Goal: Task Accomplishment & Management: Complete application form

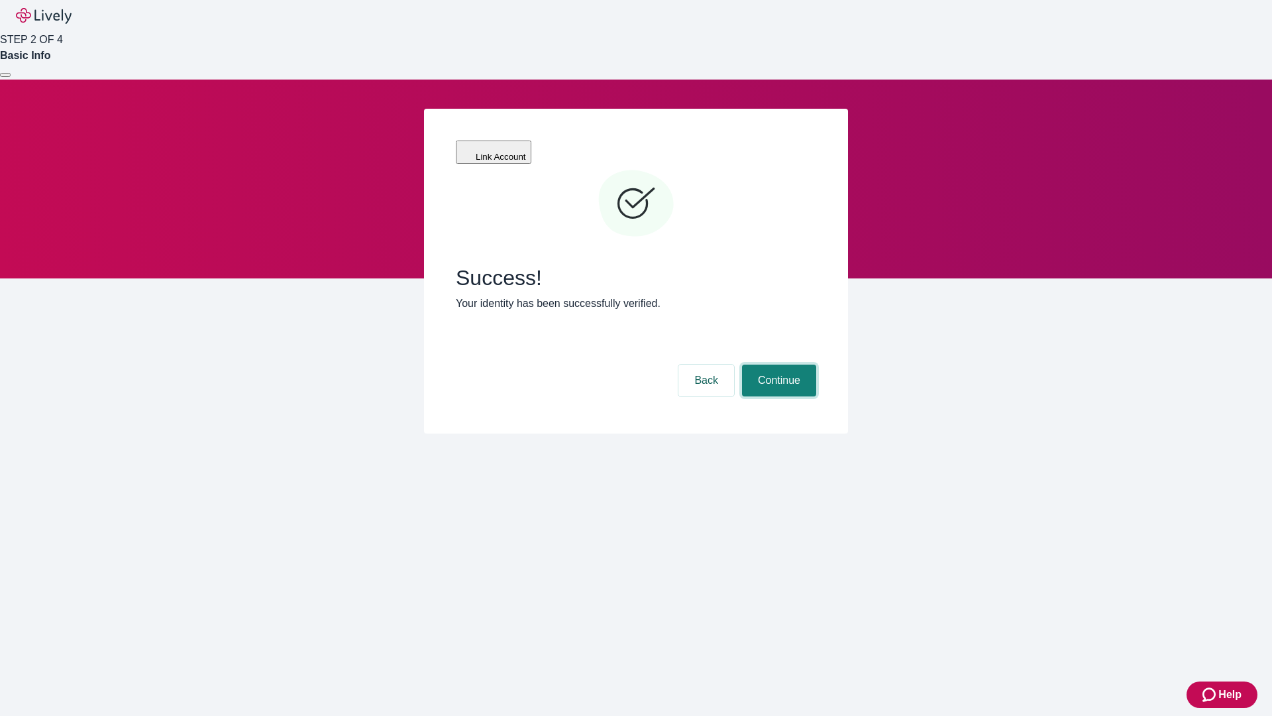
click at [777, 364] on button "Continue" at bounding box center [779, 380] width 74 height 32
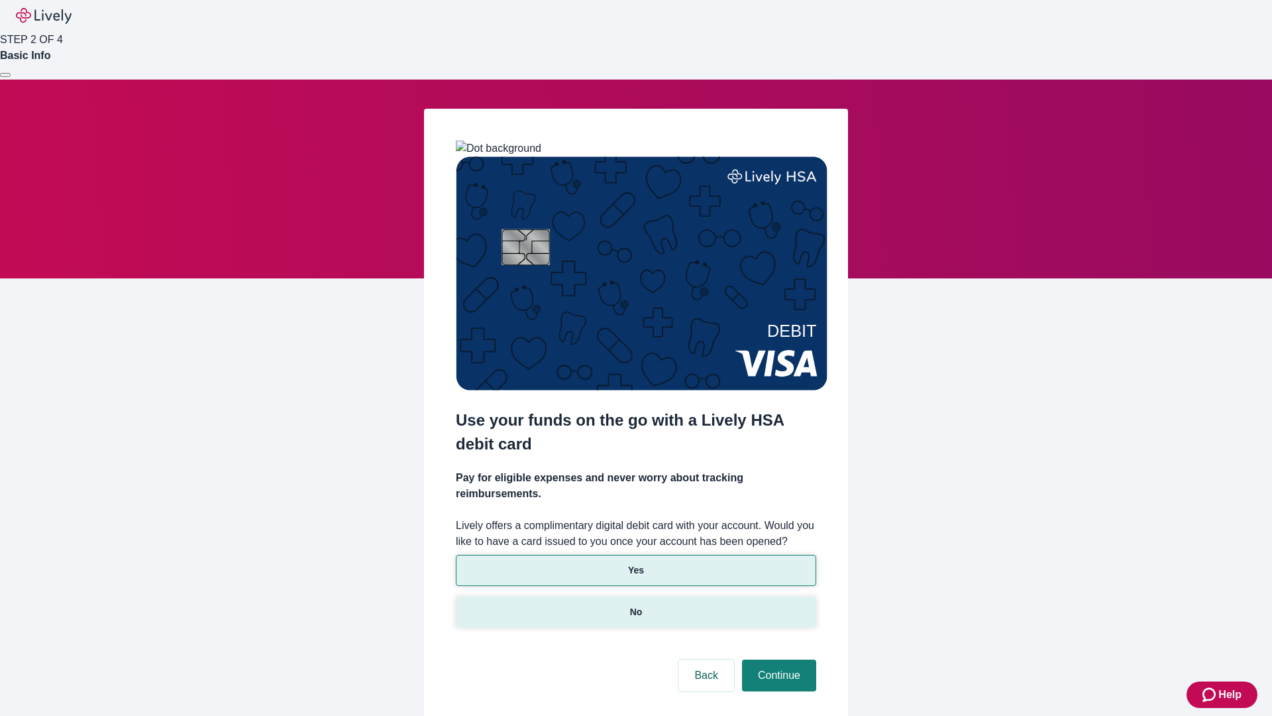
click at [635, 605] on p "No" at bounding box center [636, 612] width 13 height 14
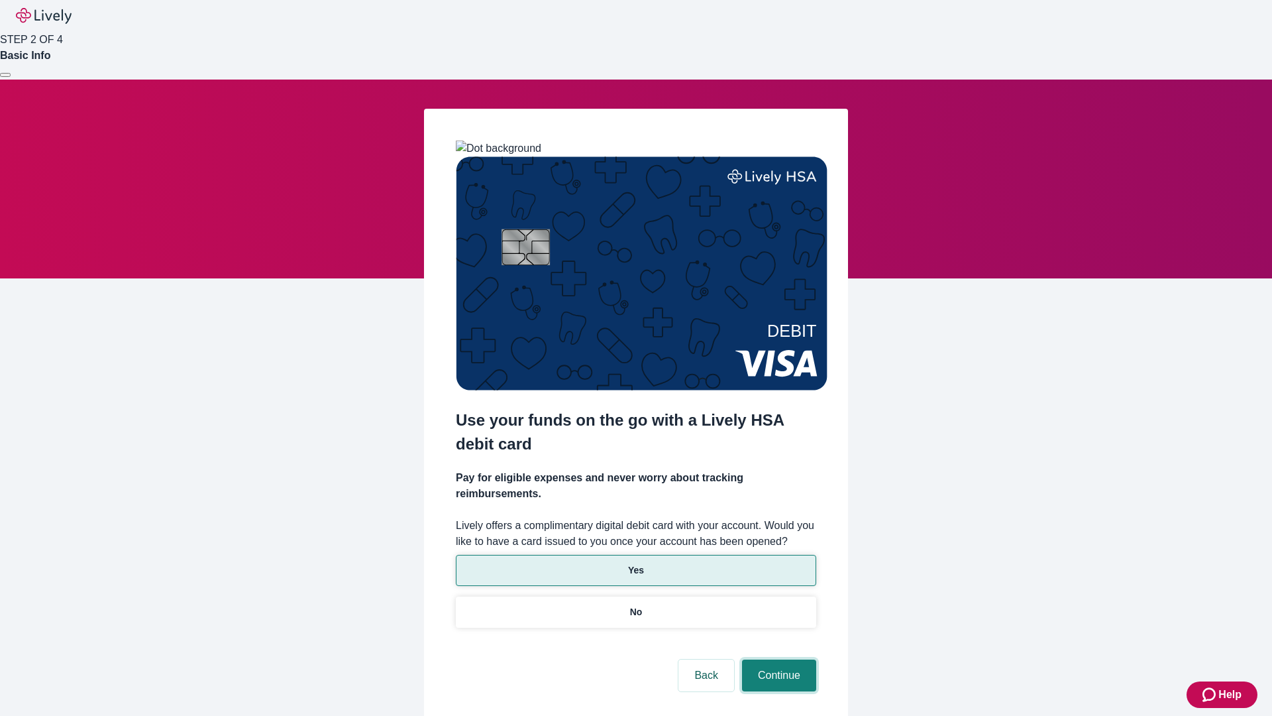
click at [777, 659] on button "Continue" at bounding box center [779, 675] width 74 height 32
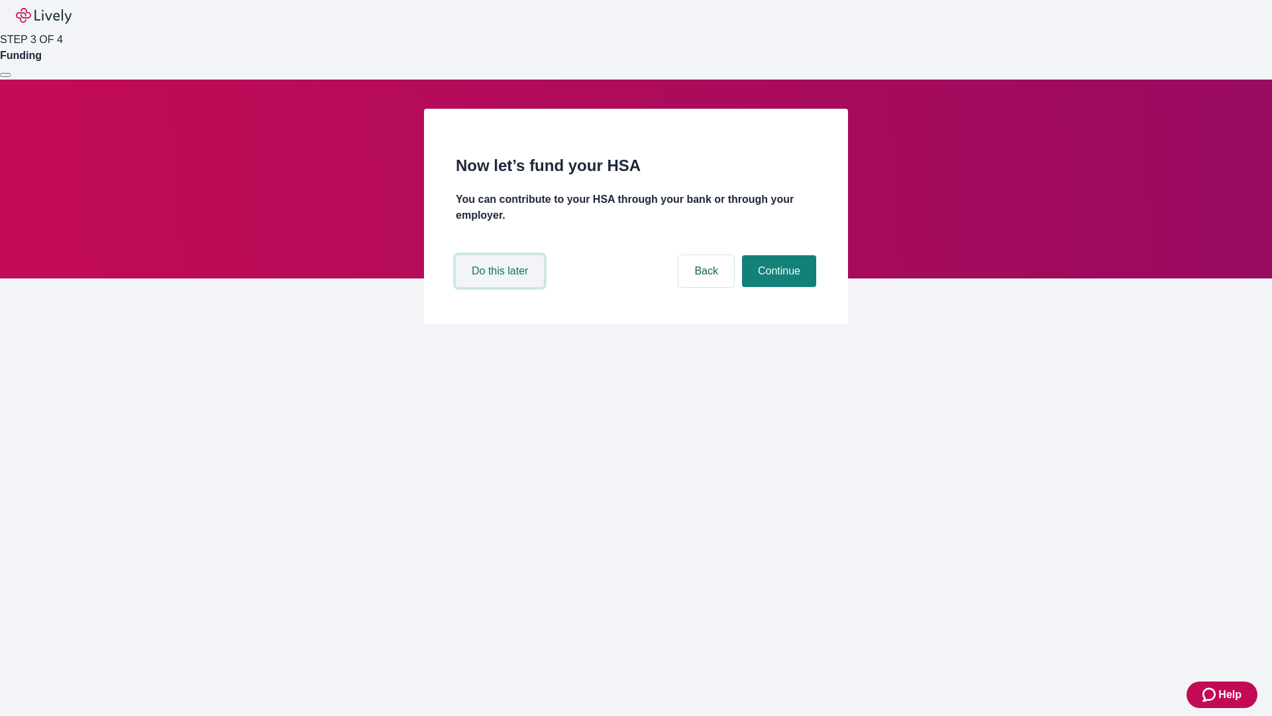
click at [502, 287] on button "Do this later" at bounding box center [500, 271] width 88 height 32
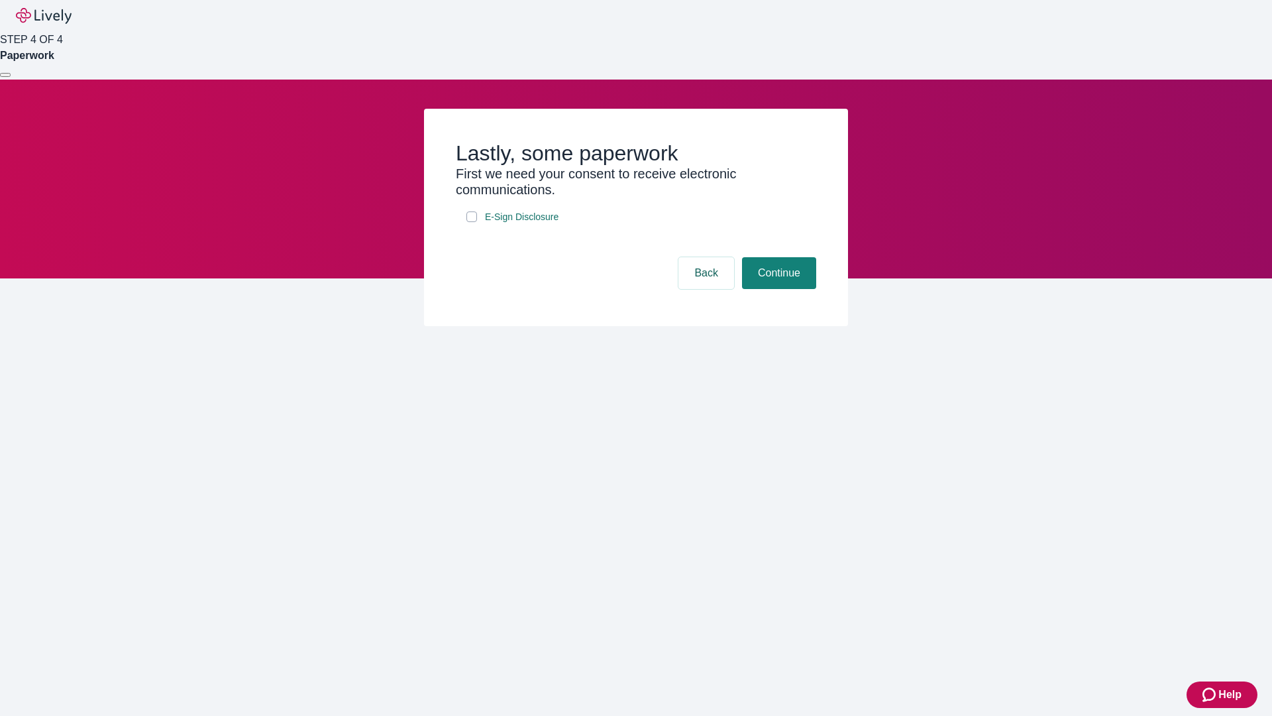
click at [472, 222] on input "E-Sign Disclosure" at bounding box center [471, 216] width 11 height 11
checkbox input "true"
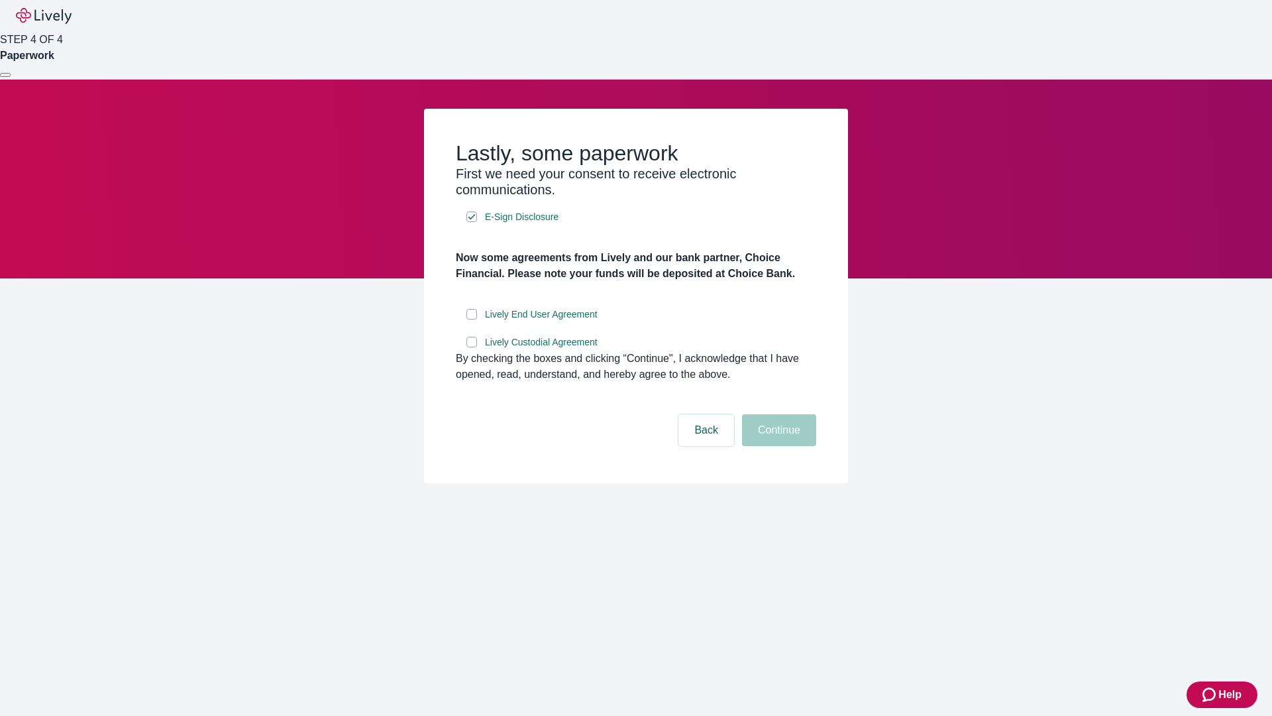
click at [472, 319] on input "Lively End User Agreement" at bounding box center [471, 314] width 11 height 11
checkbox input "true"
click at [472, 347] on input "Lively Custodial Agreement" at bounding box center [471, 342] width 11 height 11
checkbox input "true"
click at [777, 446] on button "Continue" at bounding box center [779, 430] width 74 height 32
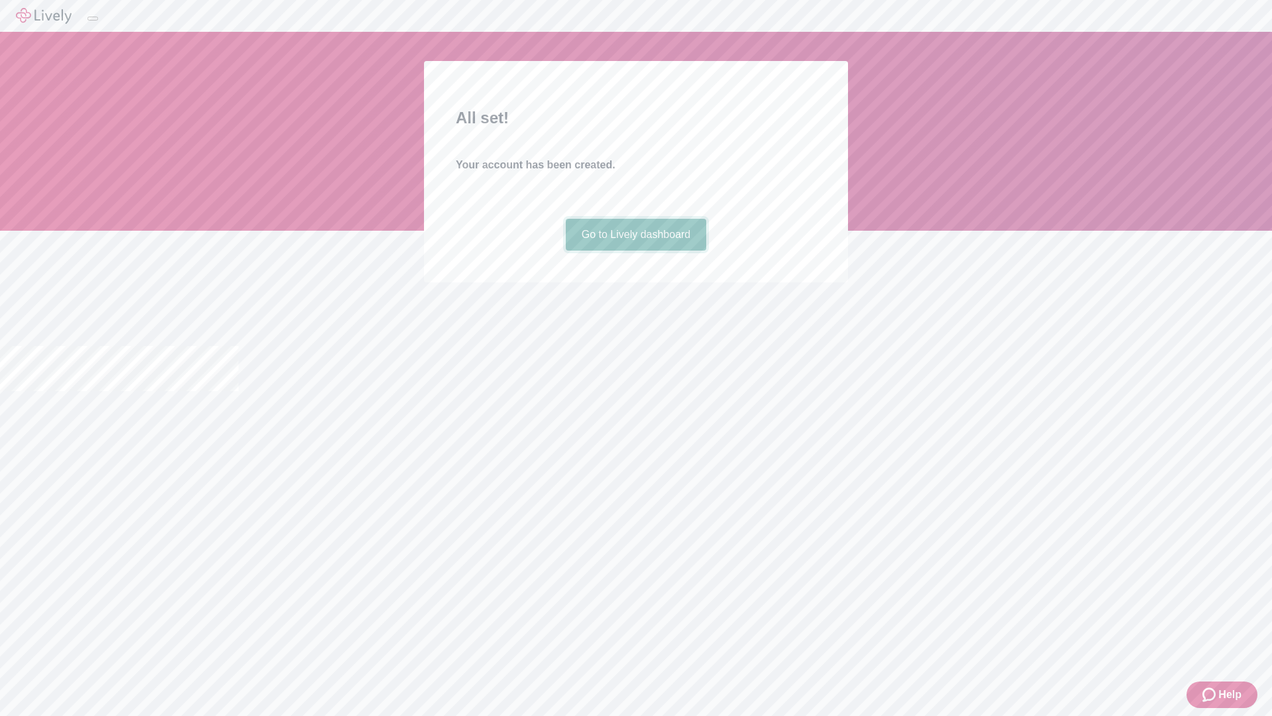
click at [635, 250] on link "Go to Lively dashboard" at bounding box center [636, 235] width 141 height 32
